Goal: Information Seeking & Learning: Learn about a topic

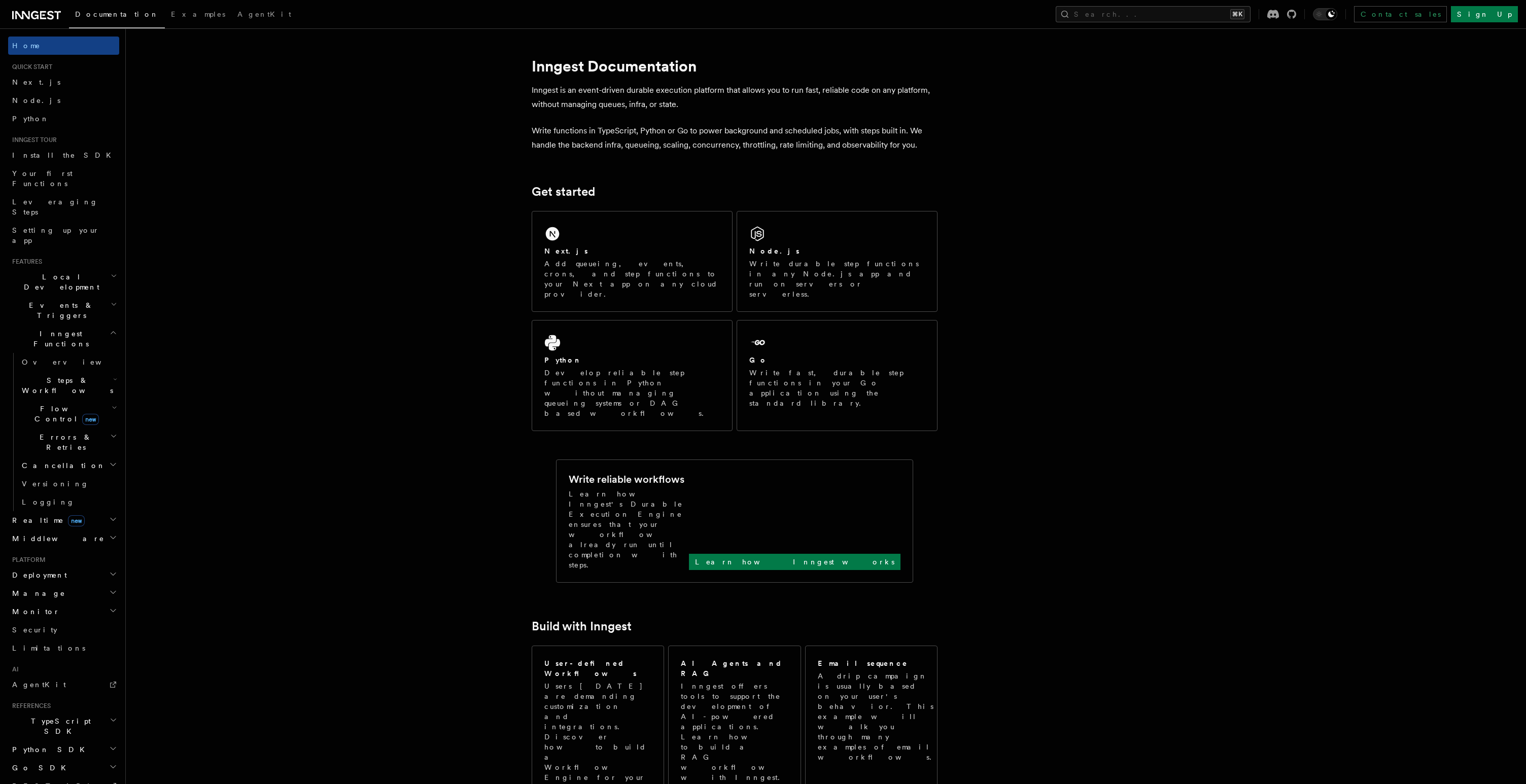
click at [71, 375] on span "Steps & Workflows" at bounding box center [65, 385] width 95 height 20
click at [65, 400] on link "Overview" at bounding box center [73, 409] width 92 height 18
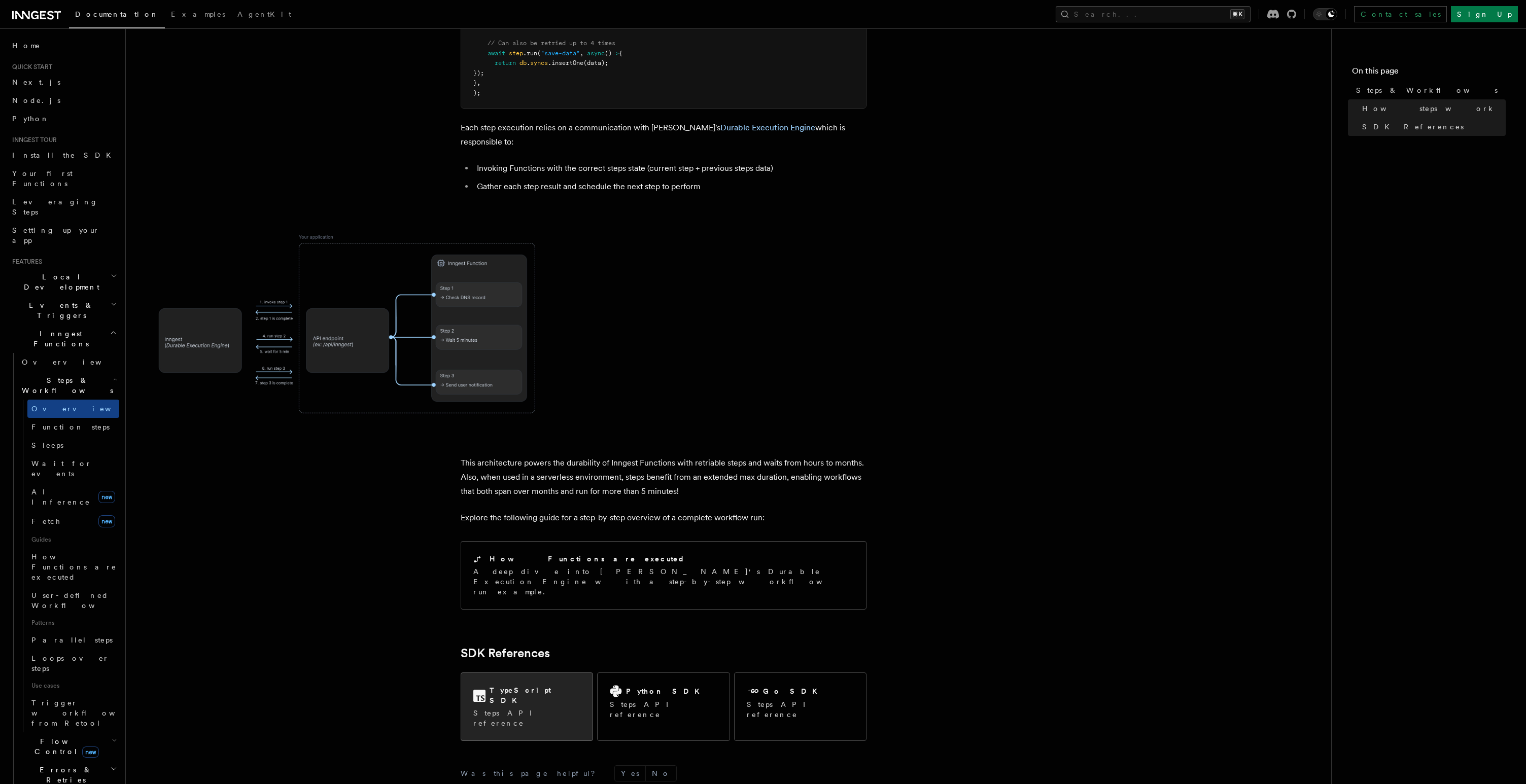
scroll to position [696, 0]
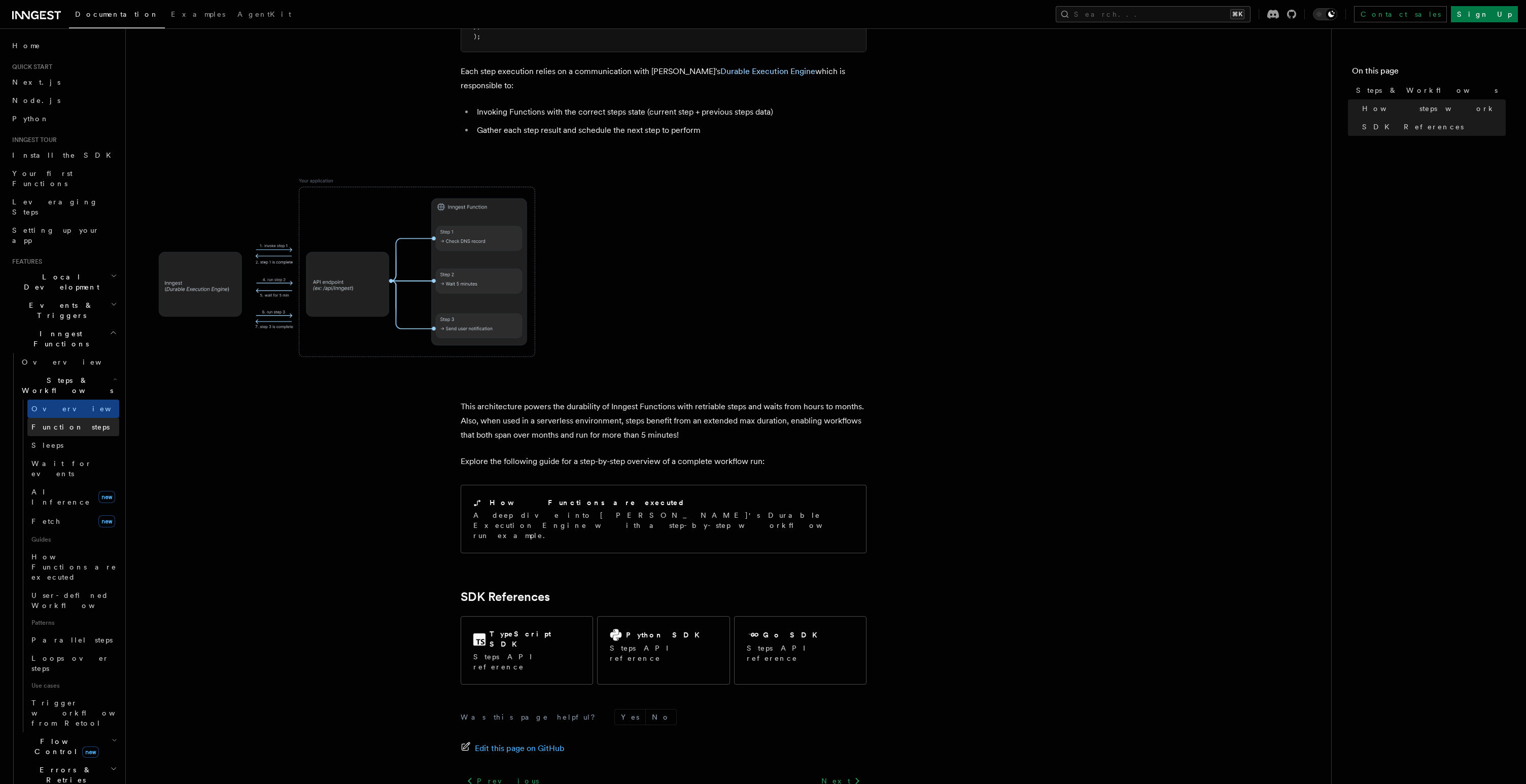
click at [65, 423] on span "Function steps" at bounding box center [70, 427] width 78 height 8
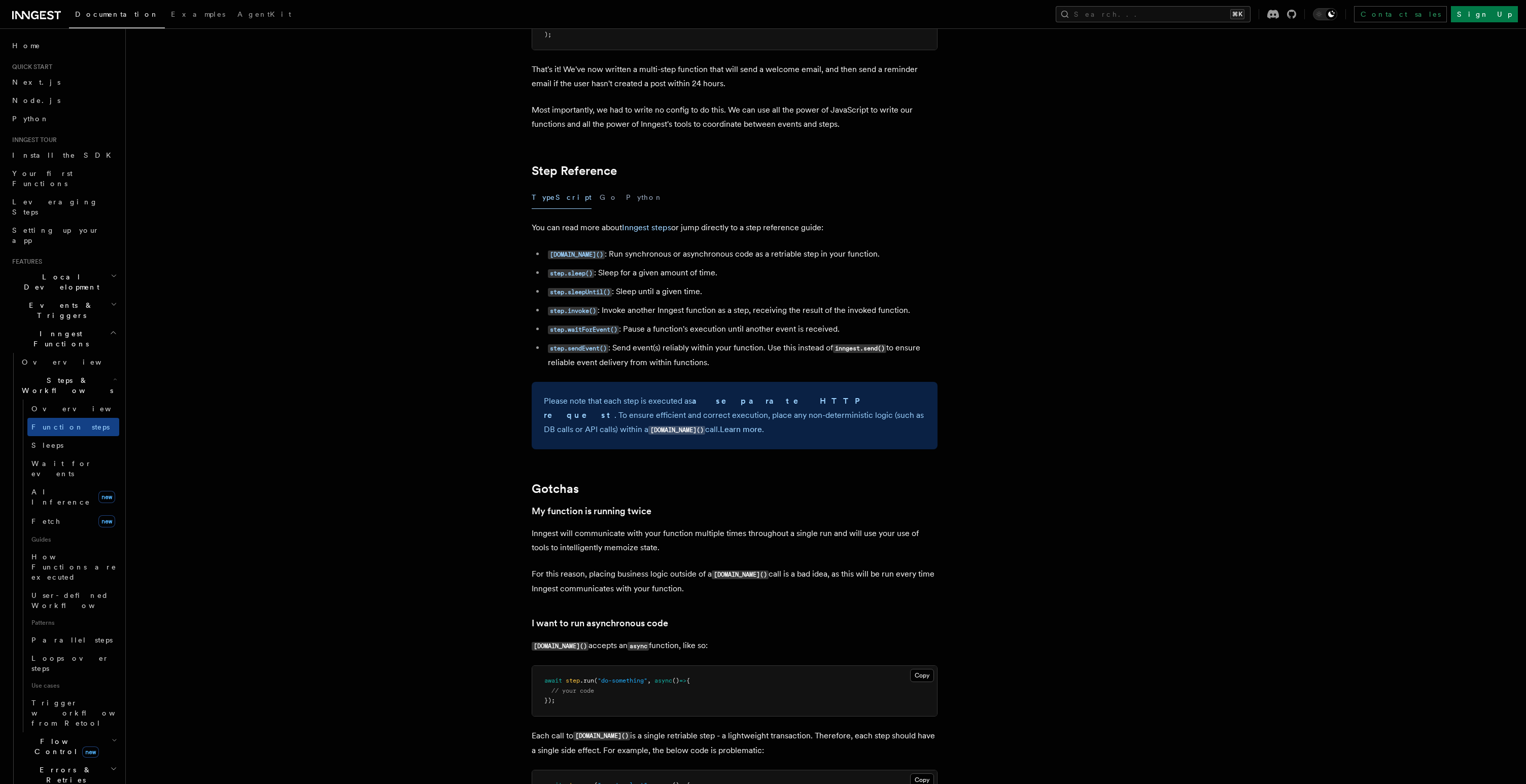
scroll to position [1736, 0]
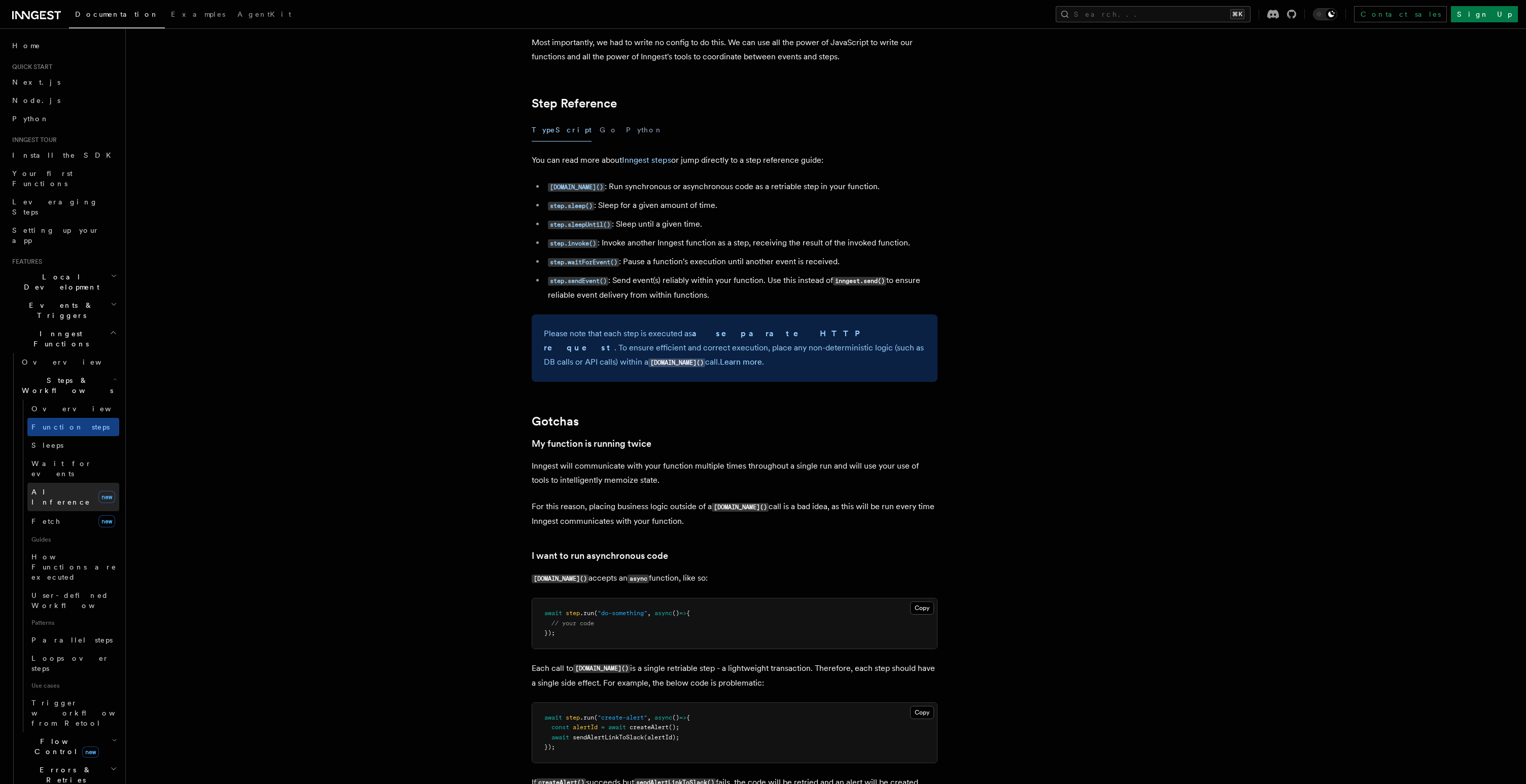
click at [73, 483] on link "AI Inference new" at bounding box center [73, 497] width 92 height 28
